Goal: Information Seeking & Learning: Learn about a topic

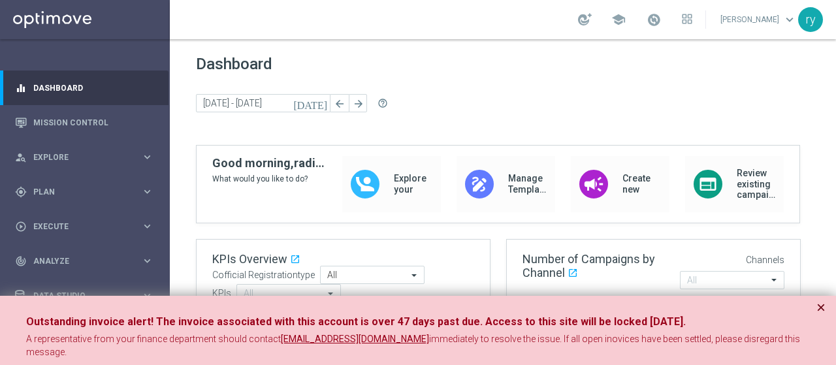
click at [820, 304] on button "×" at bounding box center [821, 308] width 9 height 16
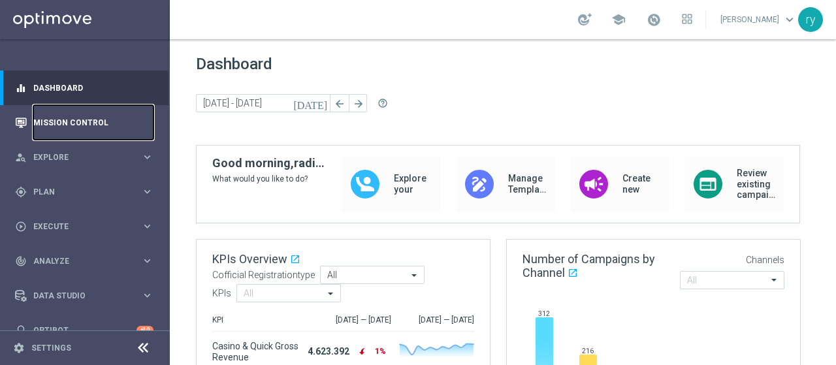
click at [59, 121] on link "Mission Control" at bounding box center [93, 122] width 120 height 35
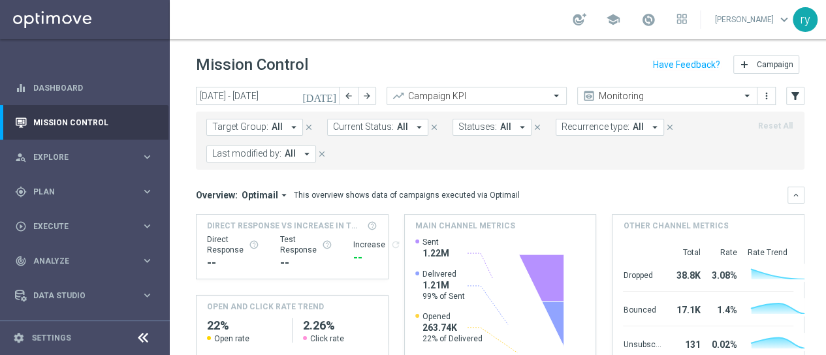
click at [327, 95] on icon "[DATE]" at bounding box center [319, 96] width 35 height 12
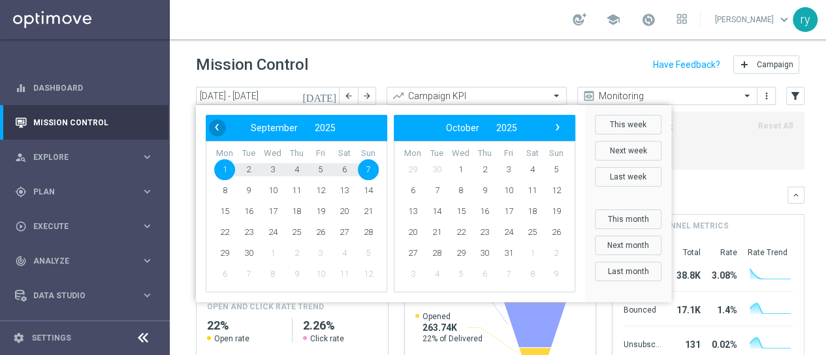
click at [223, 127] on span "‹" at bounding box center [216, 127] width 17 height 17
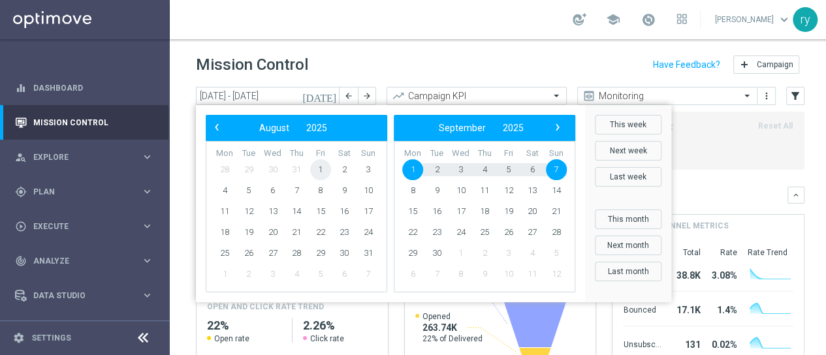
click at [314, 167] on span "1" at bounding box center [320, 169] width 21 height 21
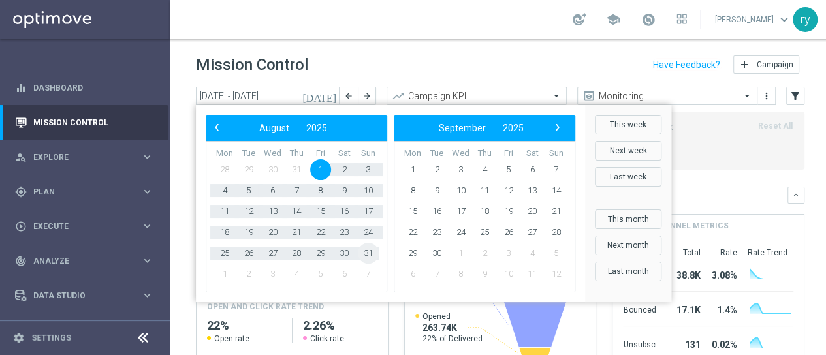
click at [372, 250] on span "31" at bounding box center [368, 253] width 21 height 21
type input "[DATE] - [DATE]"
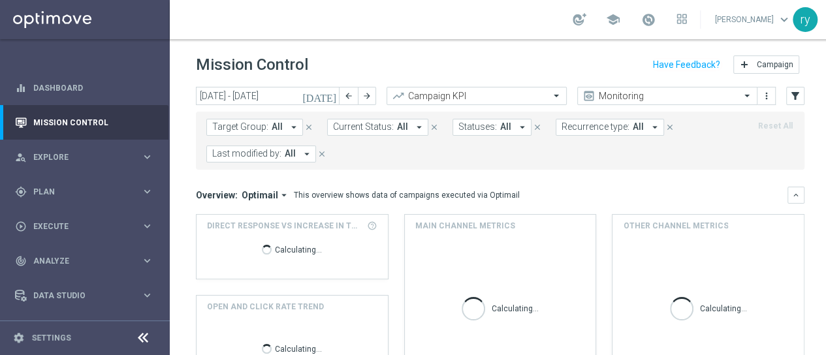
click at [517, 129] on icon "arrow_drop_down" at bounding box center [523, 127] width 12 height 12
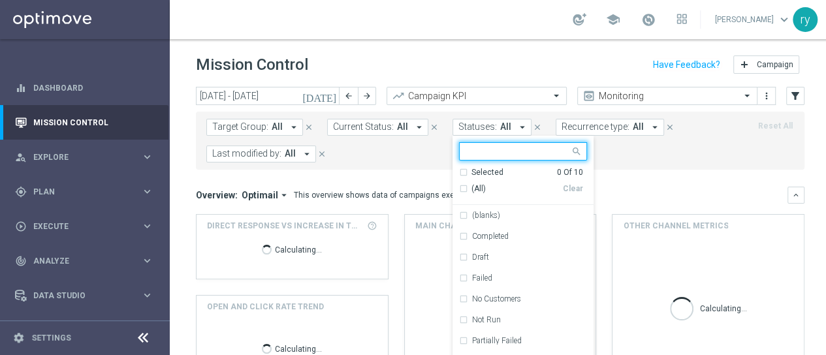
click at [517, 129] on icon "arrow_drop_down" at bounding box center [523, 127] width 12 height 12
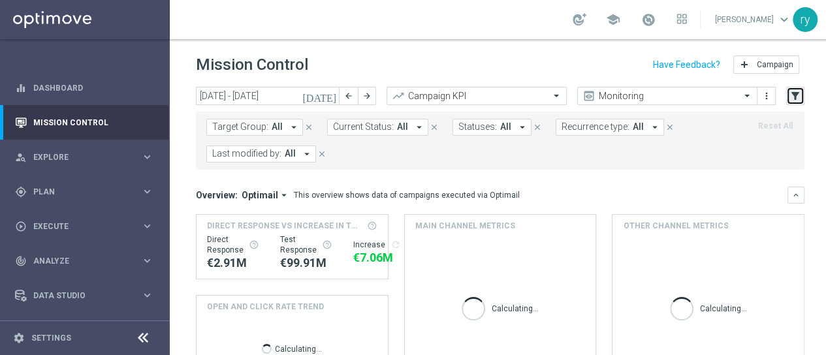
click at [792, 95] on icon "filter_alt" at bounding box center [796, 96] width 12 height 12
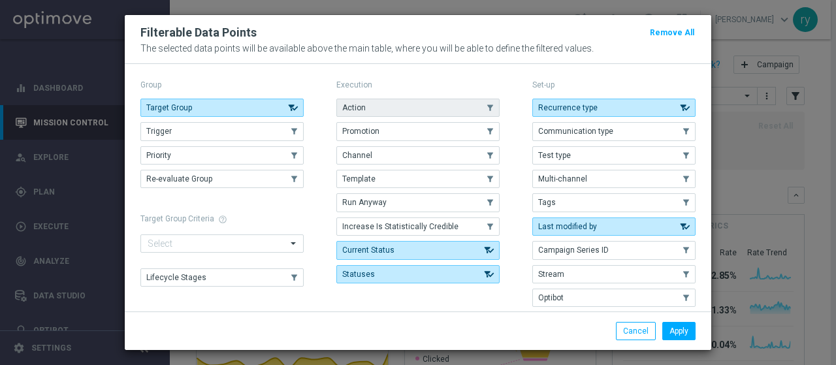
click at [455, 112] on button "Action" at bounding box center [417, 108] width 163 height 18
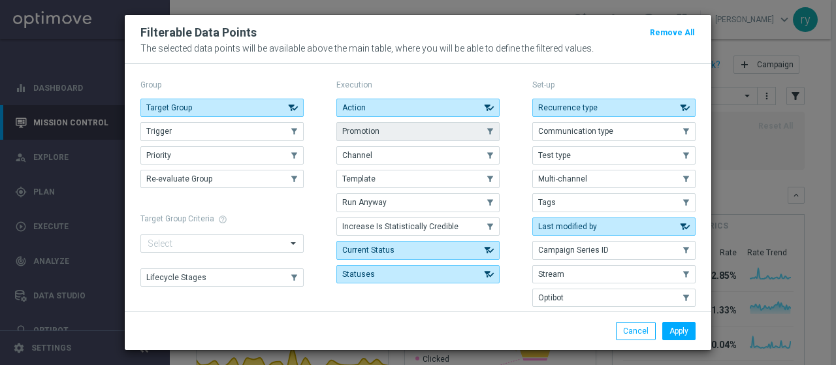
click at [457, 135] on button "Promotion" at bounding box center [417, 131] width 163 height 18
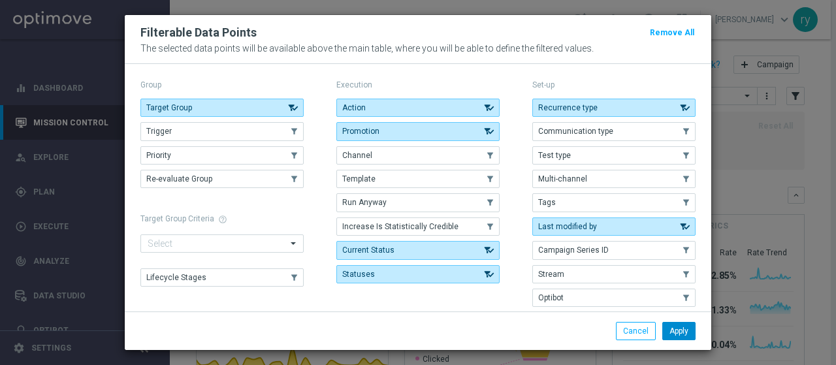
click at [680, 331] on button "Apply" at bounding box center [678, 331] width 33 height 18
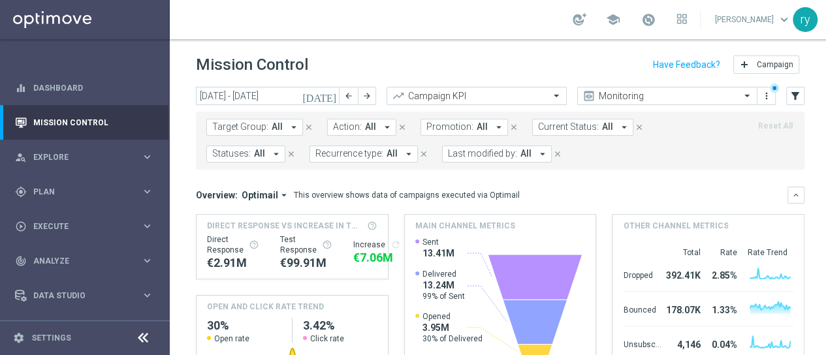
click at [493, 125] on icon "arrow_drop_down" at bounding box center [499, 127] width 12 height 12
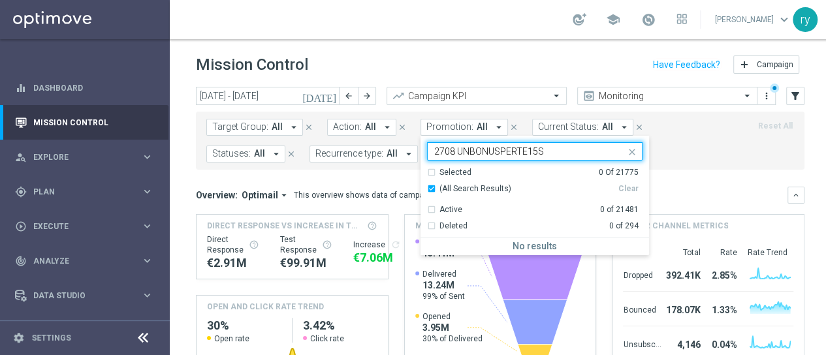
click at [451, 148] on input "2708 UNBONUSPERTE15S" at bounding box center [529, 151] width 191 height 11
type input "UNBONUSPERTE15S"
click at [627, 148] on icon "close" at bounding box center [632, 152] width 10 height 10
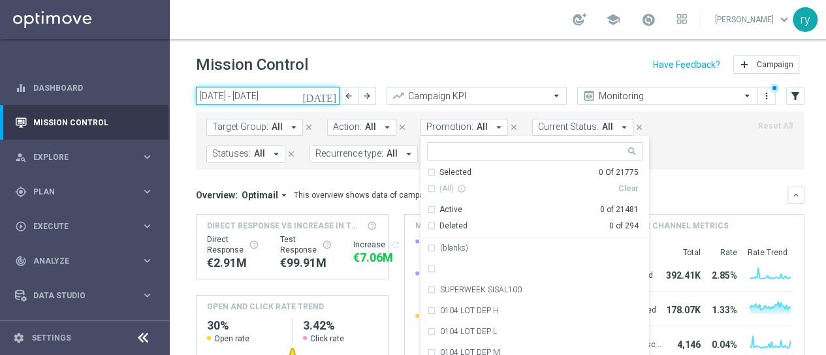
click at [268, 95] on input "[DATE] - [DATE]" at bounding box center [268, 96] width 144 height 18
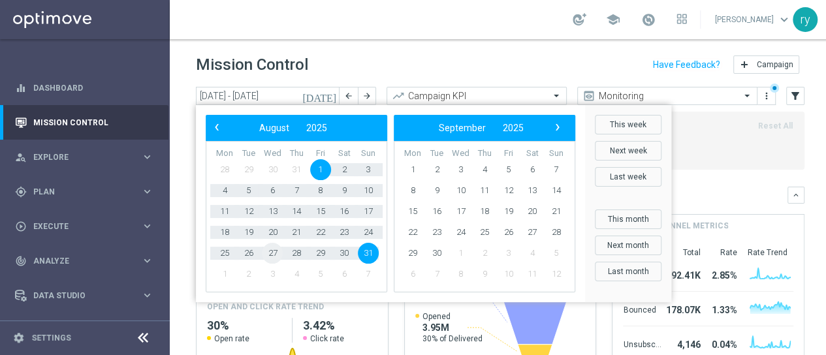
click at [272, 248] on span "27" at bounding box center [272, 253] width 21 height 21
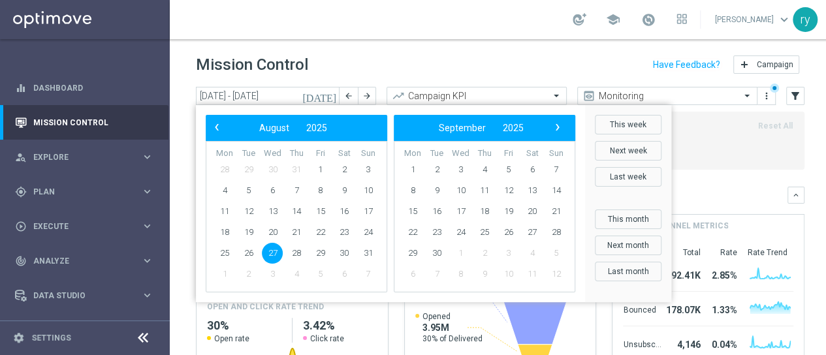
click at [272, 248] on span "27" at bounding box center [272, 253] width 21 height 21
type input "[DATE] - [DATE]"
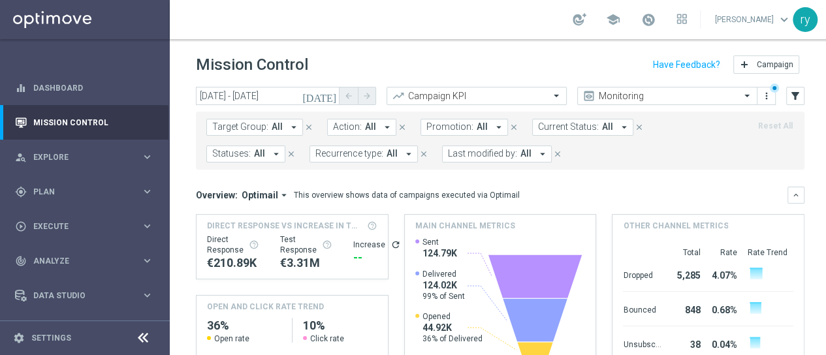
click at [537, 153] on icon "arrow_drop_down" at bounding box center [543, 154] width 12 height 12
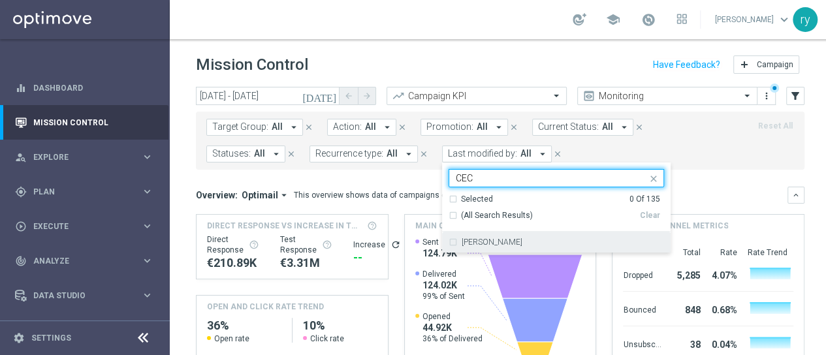
click at [483, 240] on label "[PERSON_NAME]" at bounding box center [492, 242] width 61 height 8
type input "CEC"
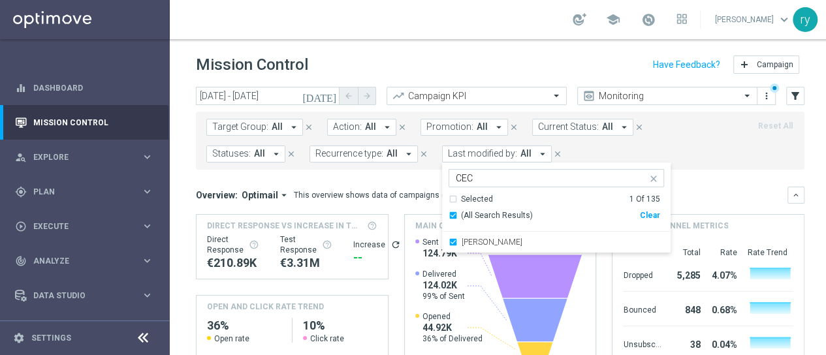
click at [538, 178] on input "CEC" at bounding box center [551, 178] width 191 height 11
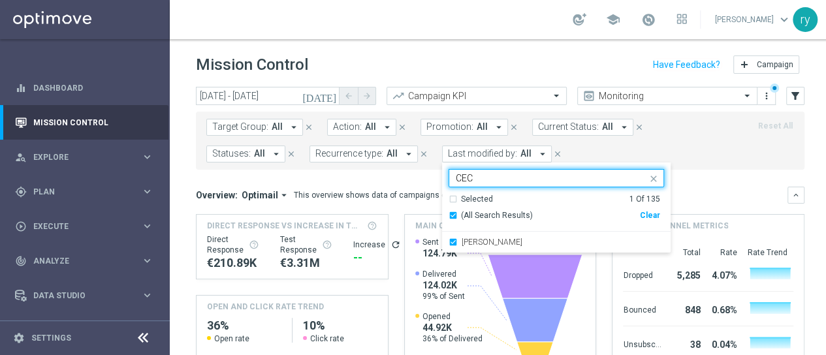
click at [681, 167] on div "Target Group: All arrow_drop_down close Action: All arrow_drop_down close Promo…" at bounding box center [500, 141] width 609 height 58
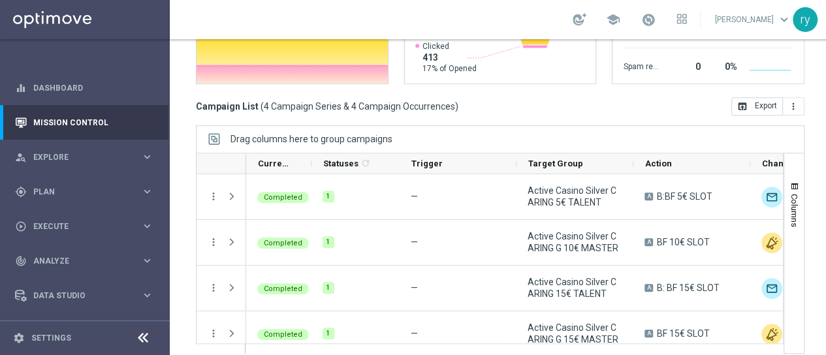
scroll to position [13, 0]
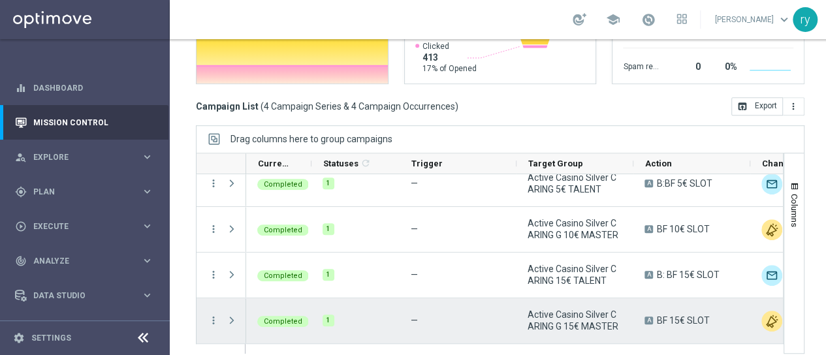
drag, startPoint x: 481, startPoint y: 332, endPoint x: 497, endPoint y: 330, distance: 16.4
click at [497, 330] on div "—" at bounding box center [458, 321] width 117 height 45
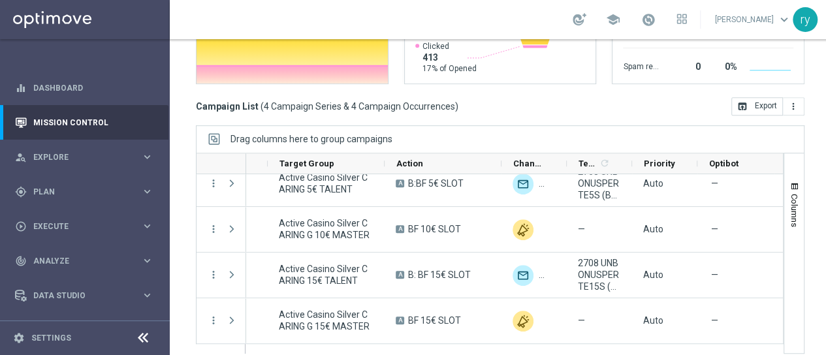
scroll to position [0, 257]
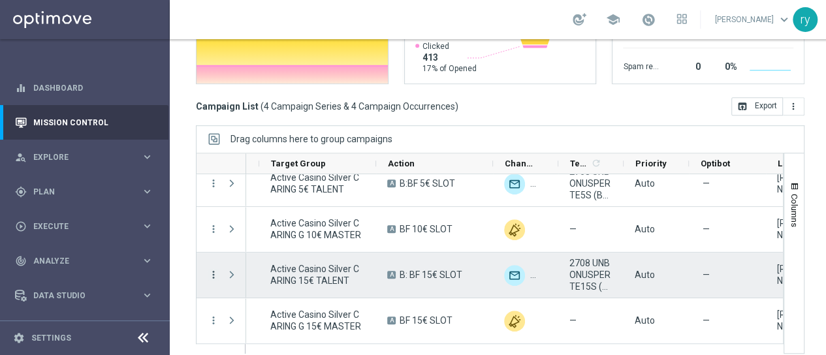
click at [214, 269] on icon "more_vert" at bounding box center [214, 275] width 12 height 12
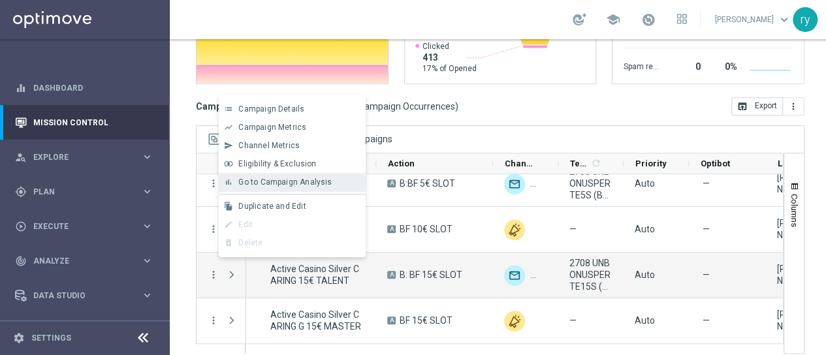
click at [255, 187] on div "bar_chart Go to Campaign Analysis" at bounding box center [292, 182] width 147 height 18
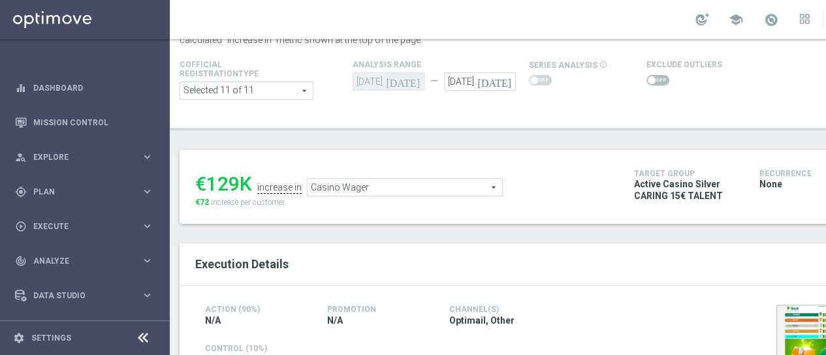
scroll to position [65, 0]
click at [654, 75] on span at bounding box center [658, 80] width 23 height 10
click at [654, 75] on input "checkbox" at bounding box center [658, 80] width 23 height 10
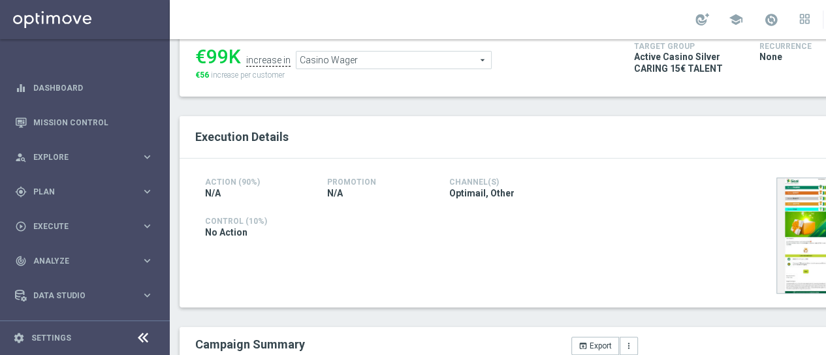
scroll to position [0, 0]
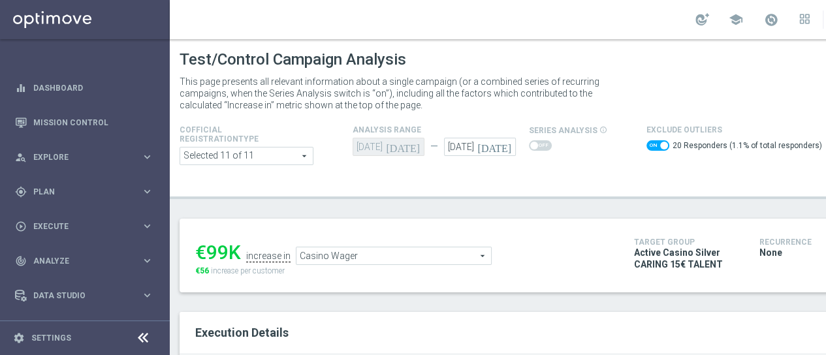
click at [647, 140] on span at bounding box center [658, 145] width 23 height 10
click at [647, 140] on input "checkbox" at bounding box center [658, 145] width 23 height 10
checkbox input "false"
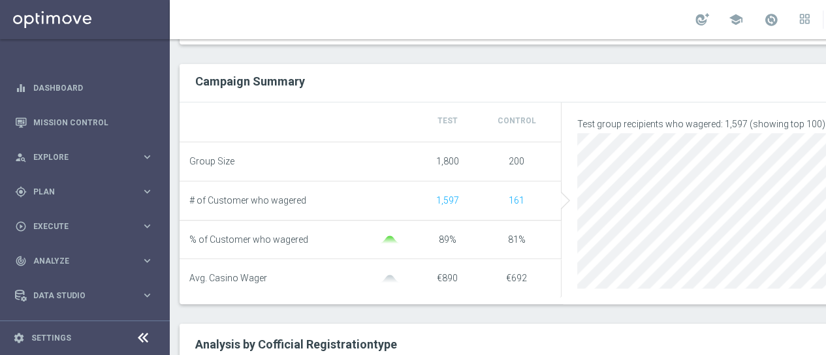
scroll to position [457, 0]
